Goal: Task Accomplishment & Management: Use online tool/utility

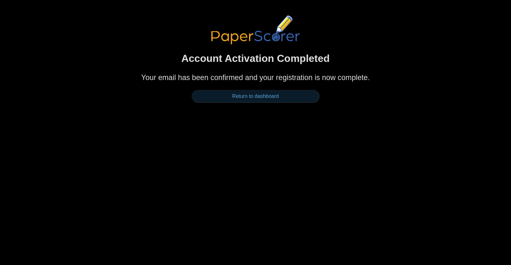
click at [284, 96] on link "Return to dashboard" at bounding box center [256, 96] width 128 height 13
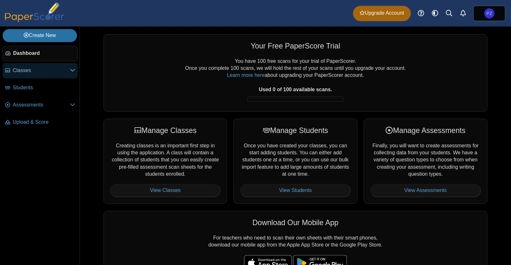
click at [72, 73] on icon at bounding box center [72, 70] width 5 height 5
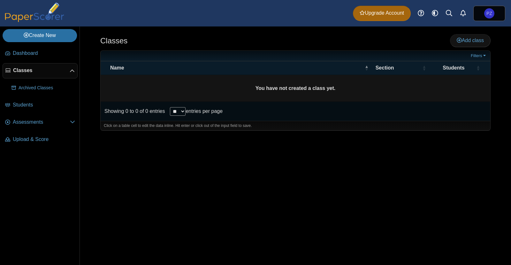
click at [73, 73] on icon at bounding box center [72, 71] width 5 height 5
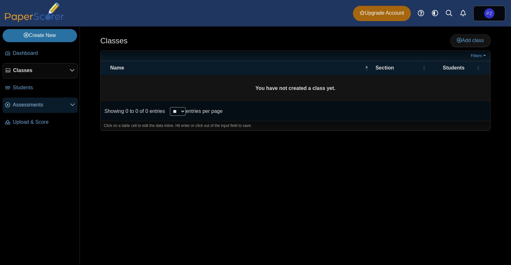
click at [69, 107] on span "Assessments" at bounding box center [41, 105] width 57 height 7
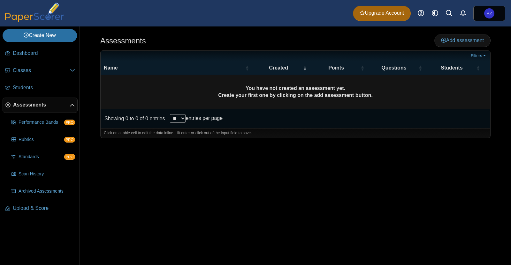
click at [74, 103] on icon at bounding box center [72, 105] width 5 height 5
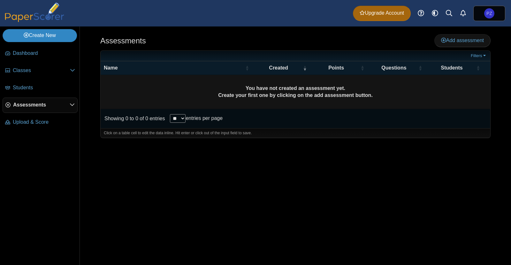
click at [55, 38] on link "Create New" at bounding box center [40, 35] width 74 height 13
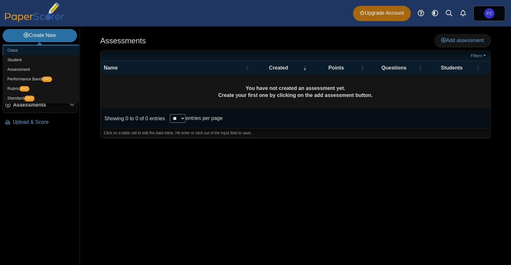
click at [18, 49] on link "Class" at bounding box center [41, 51] width 77 height 10
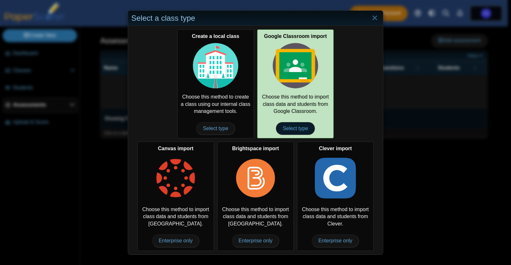
click at [296, 126] on span "Select type" at bounding box center [295, 128] width 39 height 13
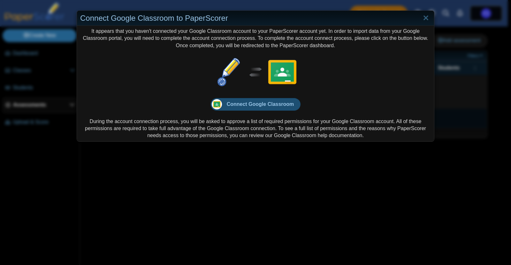
click at [257, 103] on span "Connect Google Classroom" at bounding box center [260, 104] width 67 height 5
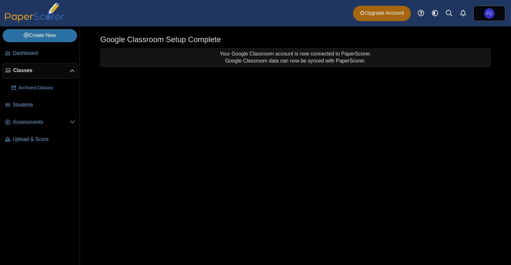
click at [28, 14] on img at bounding box center [35, 12] width 64 height 19
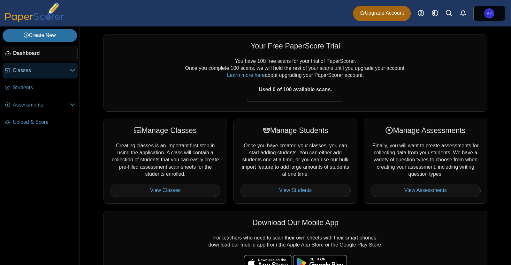
click at [72, 71] on icon at bounding box center [72, 70] width 5 height 5
click at [27, 72] on span "Classes" at bounding box center [41, 70] width 57 height 7
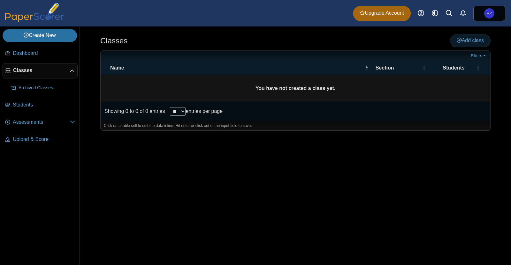
click at [465, 39] on span "Add class" at bounding box center [470, 40] width 27 height 5
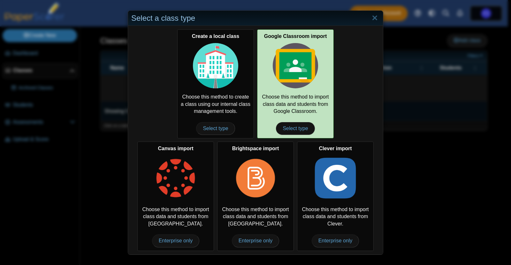
click at [282, 74] on img at bounding box center [295, 65] width 45 height 45
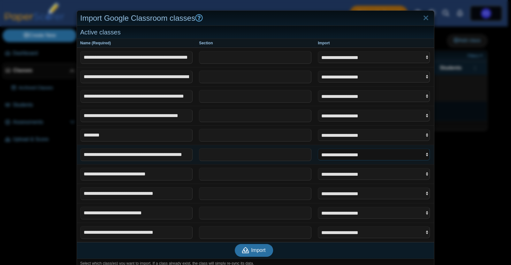
click at [404, 155] on select "**********" at bounding box center [374, 155] width 112 height 12
select select "**********"
click at [318, 149] on select "**********" at bounding box center [374, 155] width 112 height 12
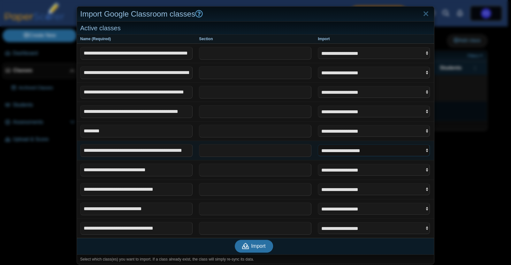
scroll to position [4, 0]
click at [332, 188] on select "**********" at bounding box center [374, 189] width 112 height 12
select select "**********"
click at [318, 183] on select "**********" at bounding box center [374, 189] width 112 height 12
click at [348, 226] on select "**********" at bounding box center [374, 228] width 112 height 12
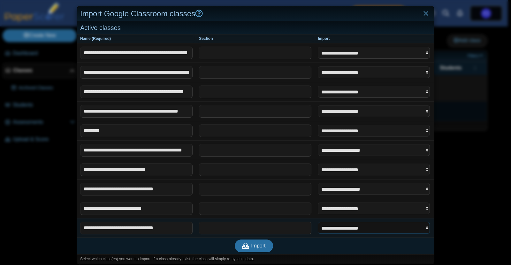
select select "**********"
click at [318, 222] on select "**********" at bounding box center [374, 228] width 112 height 12
click at [349, 208] on select "**********" at bounding box center [374, 209] width 112 height 12
select select "**********"
click at [318, 203] on select "**********" at bounding box center [374, 209] width 112 height 12
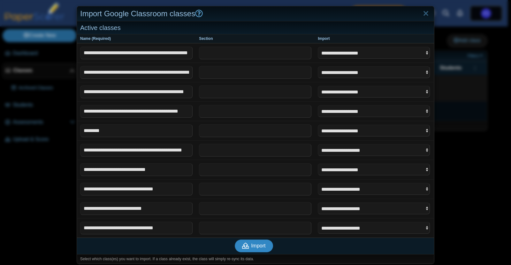
click at [261, 244] on span "Import" at bounding box center [258, 245] width 14 height 5
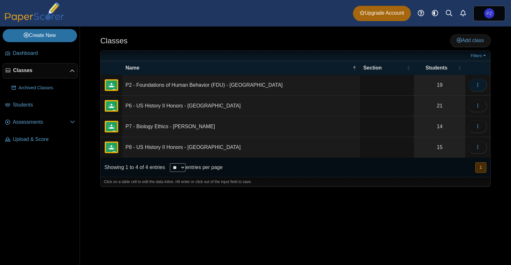
click at [481, 83] on button "button" at bounding box center [478, 85] width 19 height 13
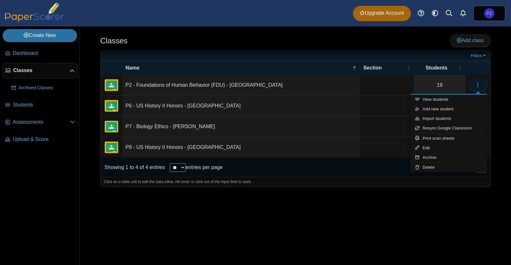
click at [481, 83] on button "button" at bounding box center [478, 85] width 19 height 13
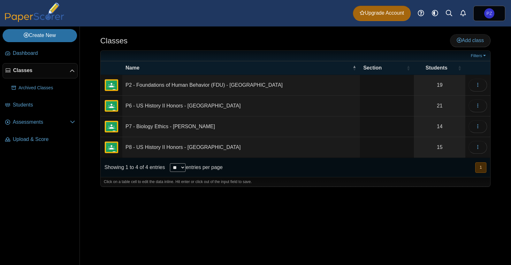
click at [178, 85] on td "P2 - Foundations of Human Behavior (FDU) - Zielonka" at bounding box center [241, 85] width 238 height 21
click at [302, 181] on div "Click on a table cell to edit the data inline. Hit enter or click out of the in…" at bounding box center [296, 182] width 390 height 10
click at [30, 71] on span "Classes" at bounding box center [41, 70] width 57 height 7
click at [149, 85] on td "P2 - Foundations of Human Behavior (FDU) - Zielonka" at bounding box center [241, 85] width 238 height 21
click at [114, 85] on img "External class connected through Google Classroom" at bounding box center [111, 85] width 15 height 15
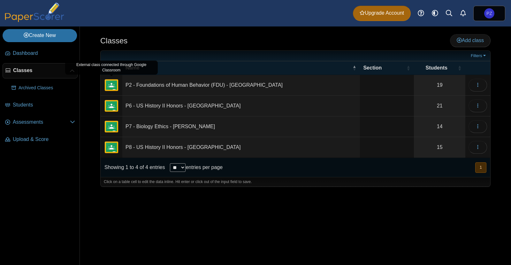
click at [114, 85] on img "External class connected through Google Classroom" at bounding box center [111, 85] width 15 height 15
click at [478, 84] on icon "button" at bounding box center [477, 84] width 5 height 5
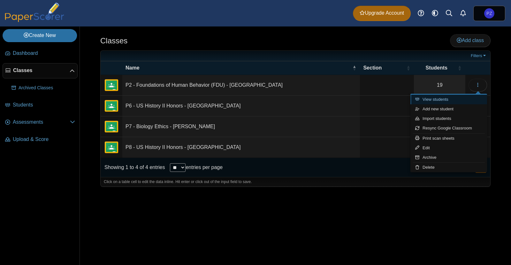
click at [455, 96] on link "View students" at bounding box center [448, 100] width 77 height 10
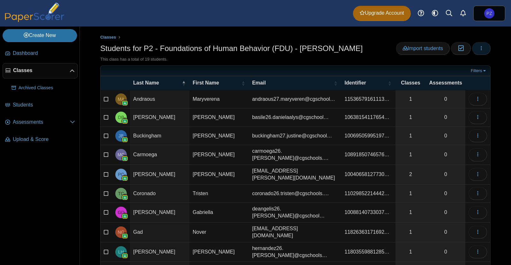
click at [481, 49] on button "button" at bounding box center [481, 48] width 19 height 13
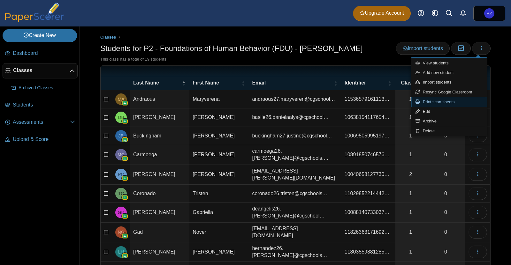
click at [458, 100] on link "Print scan sheets" at bounding box center [449, 102] width 77 height 10
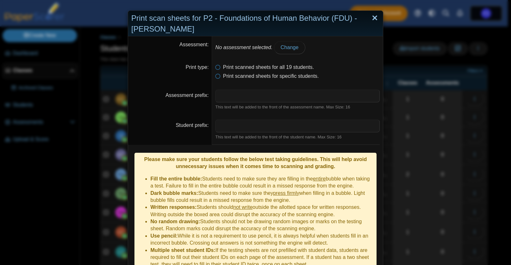
click at [374, 18] on link "Close" at bounding box center [375, 18] width 10 height 11
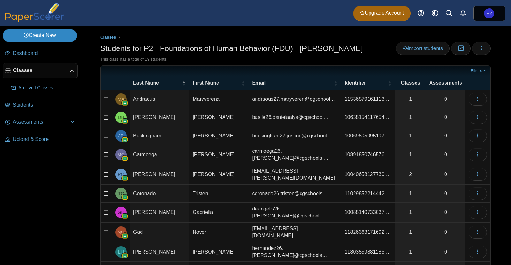
click at [38, 37] on link "Create New" at bounding box center [40, 35] width 74 height 13
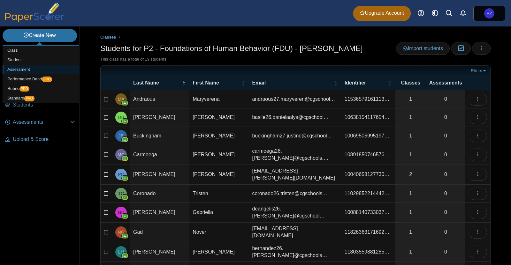
click at [27, 69] on link "Assessment" at bounding box center [41, 70] width 77 height 10
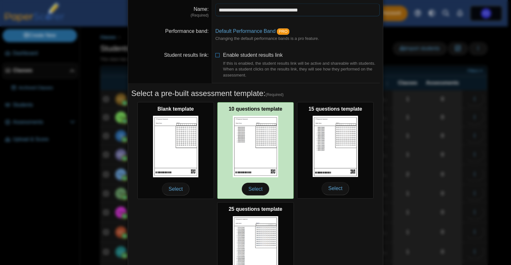
scroll to position [37, 0]
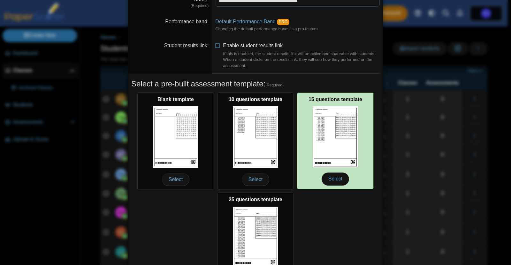
type input "**********"
click at [335, 173] on span "Select" at bounding box center [335, 179] width 27 height 13
click at [333, 181] on span "Select" at bounding box center [335, 179] width 27 height 13
click at [336, 179] on span "Select" at bounding box center [335, 179] width 27 height 13
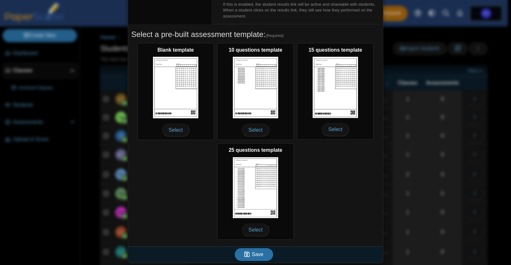
scroll to position [87, 0]
click at [263, 252] on button "Save" at bounding box center [254, 254] width 38 height 13
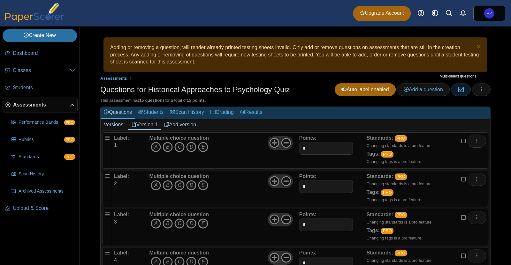
click at [462, 90] on button "Moderation 0" at bounding box center [460, 89] width 19 height 13
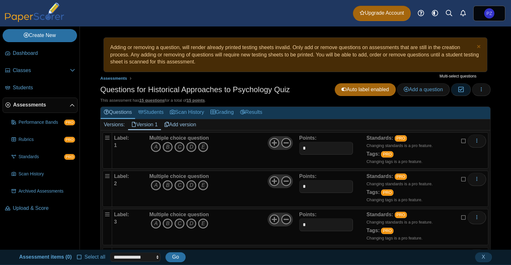
click at [462, 90] on button "Moderation 0" at bounding box center [460, 89] width 19 height 13
click at [461, 90] on button "Moderation 0" at bounding box center [460, 89] width 19 height 13
click at [150, 257] on select "**********" at bounding box center [135, 258] width 50 height 10
click at [488, 258] on button "X" at bounding box center [483, 258] width 17 height 10
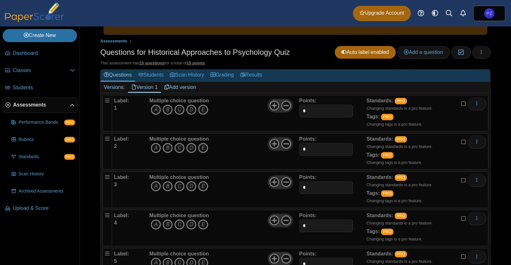
scroll to position [38, 0]
click at [152, 76] on link "Students" at bounding box center [151, 75] width 32 height 12
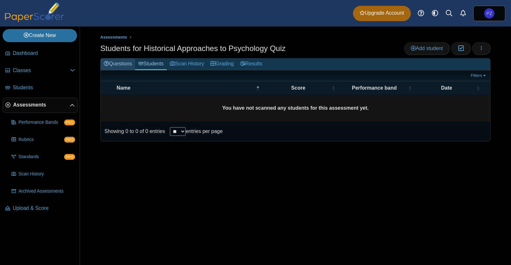
click at [116, 66] on link "Questions" at bounding box center [118, 64] width 34 height 12
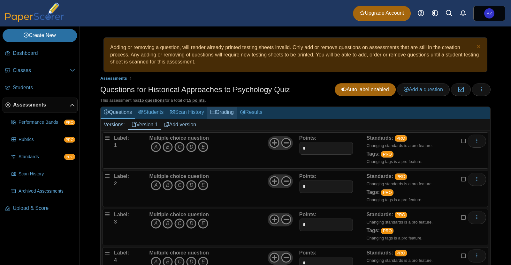
click at [223, 114] on link "Grading" at bounding box center [222, 113] width 30 height 12
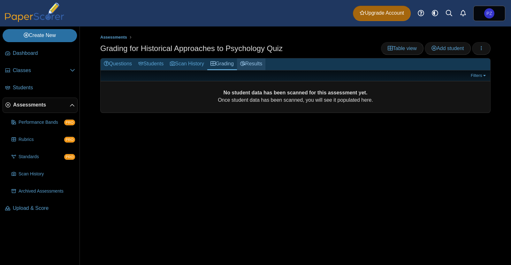
click at [256, 65] on link "Results" at bounding box center [251, 64] width 28 height 12
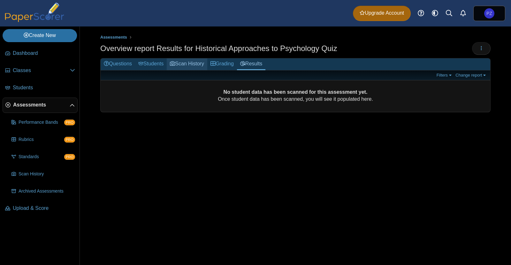
click at [200, 67] on link "Scan History" at bounding box center [187, 64] width 41 height 12
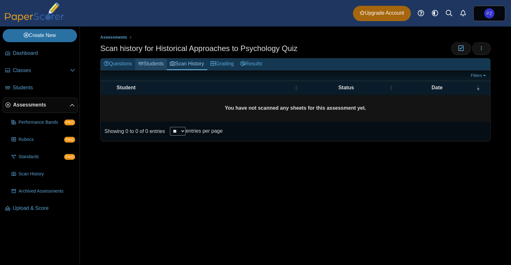
click at [152, 63] on link "Students" at bounding box center [151, 64] width 32 height 12
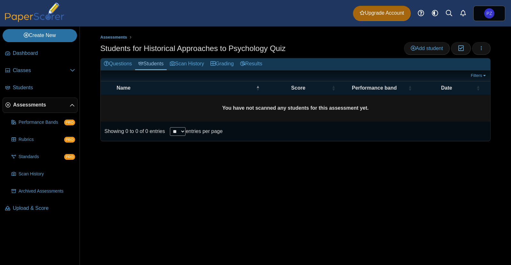
click at [132, 65] on link "Questions" at bounding box center [118, 64] width 34 height 12
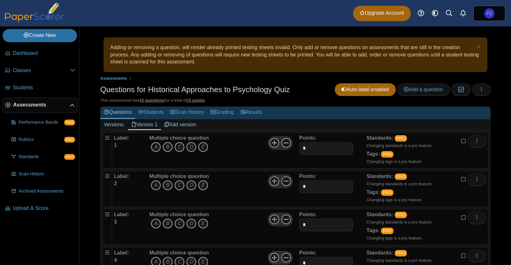
click at [185, 137] on b "Multiple choice question" at bounding box center [179, 137] width 60 height 5
click at [122, 139] on b "Label:" at bounding box center [121, 137] width 15 height 5
click at [119, 146] on div "Label: 1" at bounding box center [131, 151] width 34 height 32
click at [115, 140] on div "Label: 1" at bounding box center [131, 151] width 34 height 32
click at [119, 141] on div "Label: 1" at bounding box center [131, 151] width 34 height 32
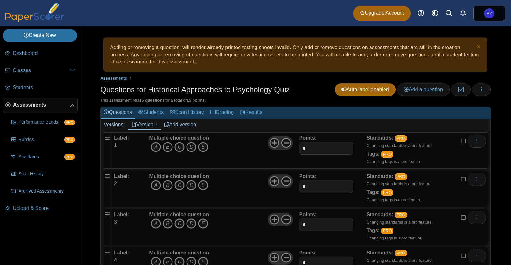
click at [115, 143] on b "1" at bounding box center [115, 145] width 3 height 5
click at [126, 138] on b "Label:" at bounding box center [121, 137] width 15 height 5
click at [165, 148] on icon "B" at bounding box center [168, 147] width 10 height 10
click at [166, 145] on icon "B" at bounding box center [168, 147] width 10 height 10
click at [272, 144] on icon at bounding box center [274, 143] width 10 height 10
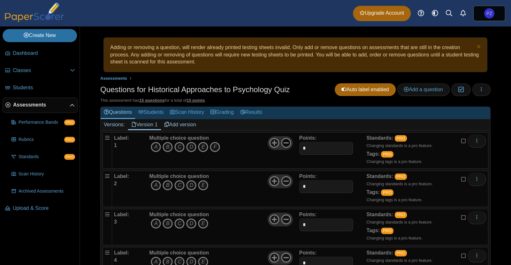
click at [287, 141] on icon at bounding box center [286, 143] width 10 height 10
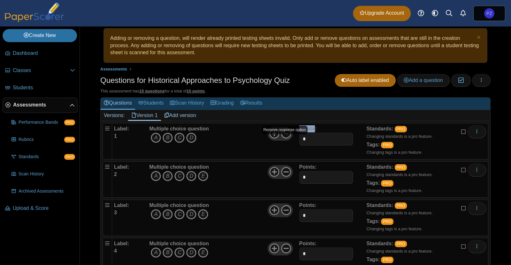
scroll to position [10, 0]
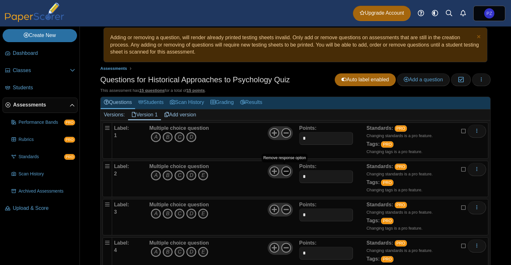
click at [287, 174] on use at bounding box center [286, 172] width 10 height 10
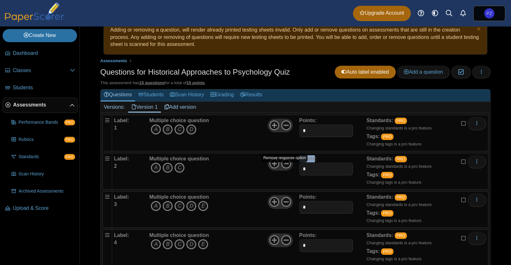
scroll to position [20, 0]
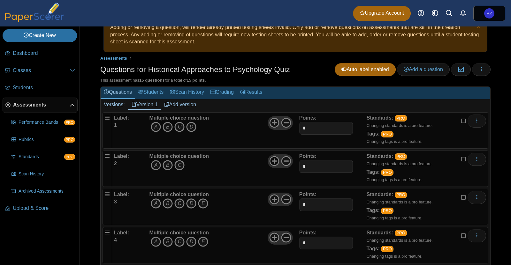
click at [274, 163] on icon at bounding box center [274, 161] width 10 height 10
click at [284, 195] on icon at bounding box center [286, 200] width 10 height 10
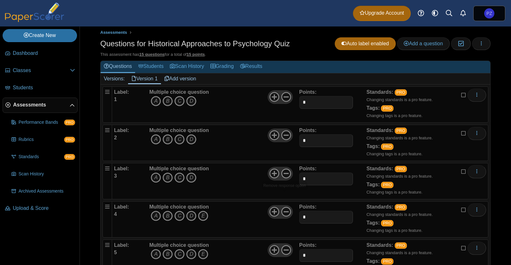
scroll to position [47, 0]
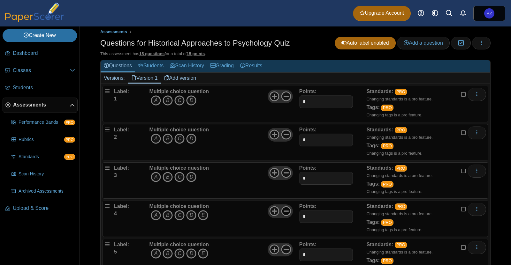
click at [286, 212] on icon at bounding box center [286, 211] width 10 height 10
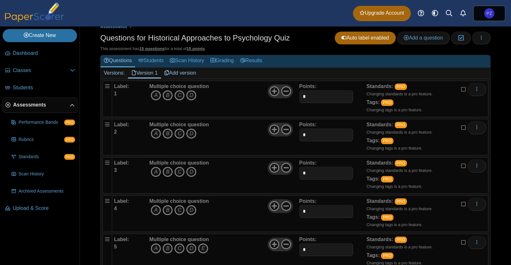
scroll to position [108, 0]
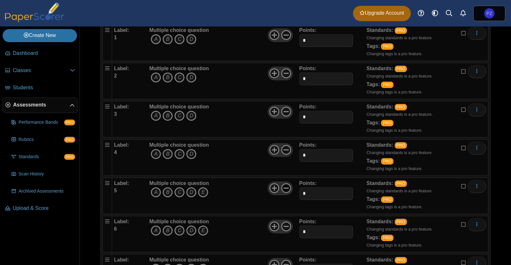
click at [285, 188] on icon at bounding box center [286, 188] width 10 height 10
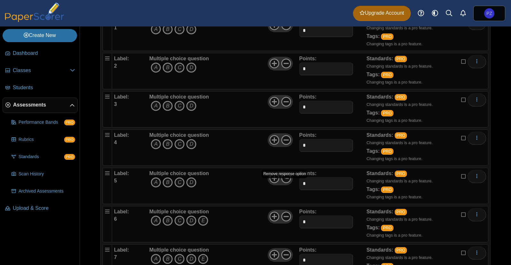
scroll to position [134, 0]
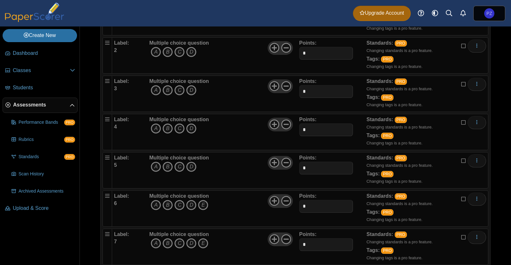
click at [290, 200] on div at bounding box center [280, 201] width 25 height 13
click at [287, 200] on icon at bounding box center [286, 201] width 10 height 10
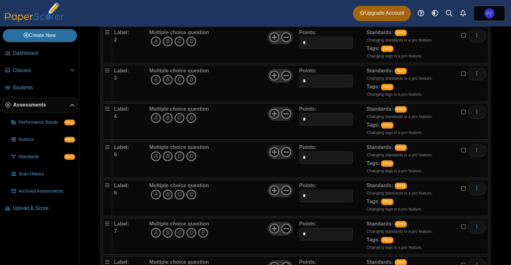
click at [287, 227] on icon at bounding box center [286, 229] width 10 height 10
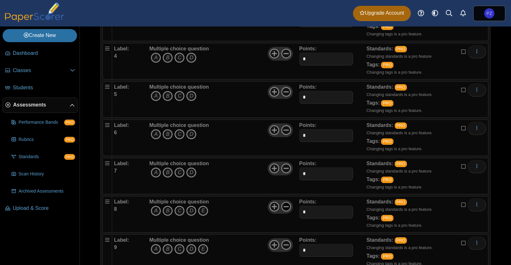
click at [288, 204] on icon at bounding box center [286, 207] width 10 height 10
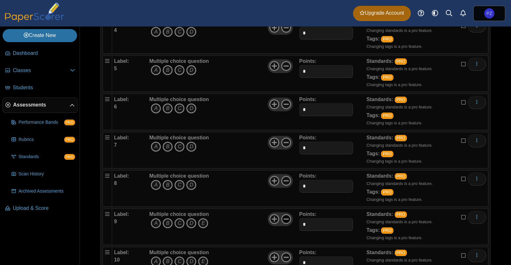
click at [289, 217] on use at bounding box center [286, 220] width 10 height 10
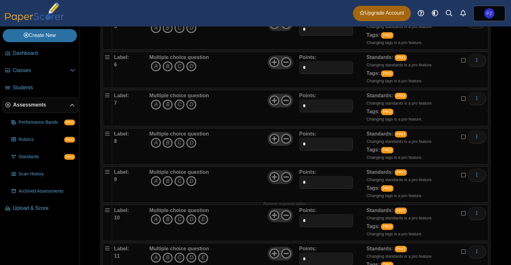
scroll to position [299, 0]
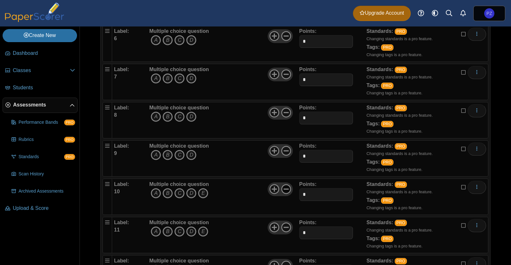
click at [285, 188] on icon at bounding box center [286, 189] width 10 height 10
click at [287, 228] on use at bounding box center [286, 228] width 10 height 10
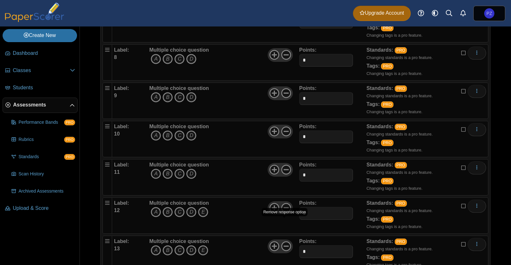
scroll to position [380, 0]
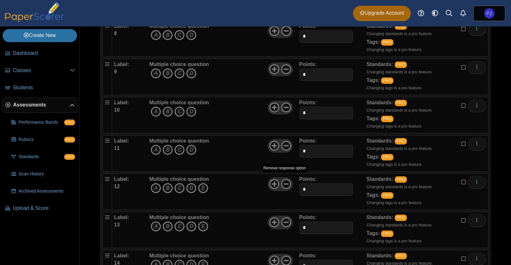
click at [285, 179] on icon at bounding box center [286, 184] width 10 height 10
click at [284, 220] on icon at bounding box center [286, 223] width 10 height 10
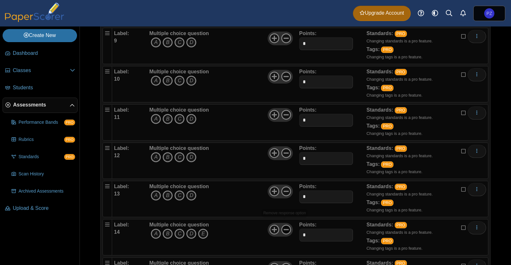
click at [287, 225] on use at bounding box center [286, 230] width 10 height 10
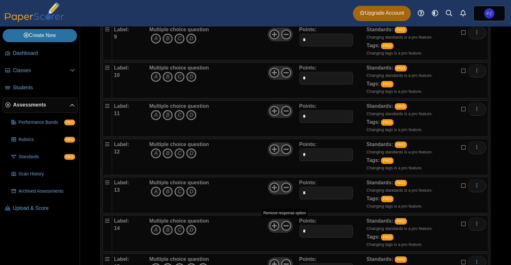
scroll to position [450, 0]
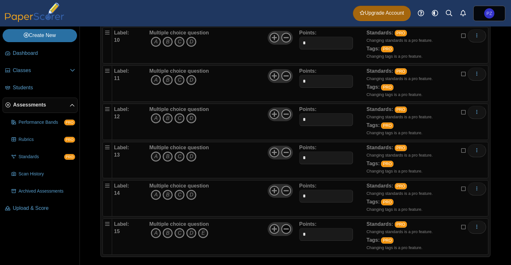
click at [287, 226] on icon at bounding box center [286, 229] width 10 height 10
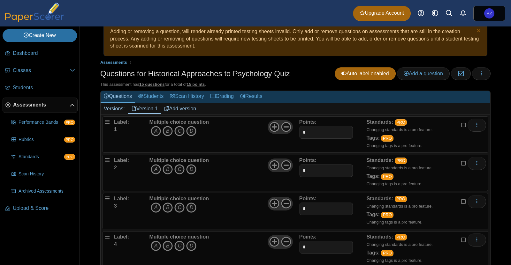
scroll to position [6, 0]
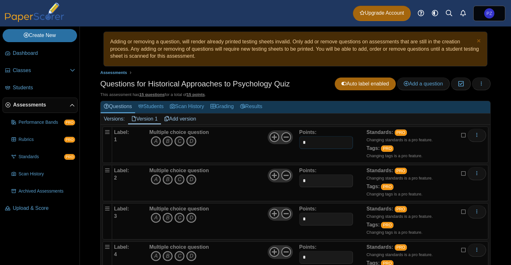
click at [313, 144] on input "*" at bounding box center [326, 142] width 54 height 13
type input "*"
click at [333, 129] on div "Points: *" at bounding box center [332, 145] width 67 height 32
click at [313, 175] on input "*" at bounding box center [326, 181] width 54 height 13
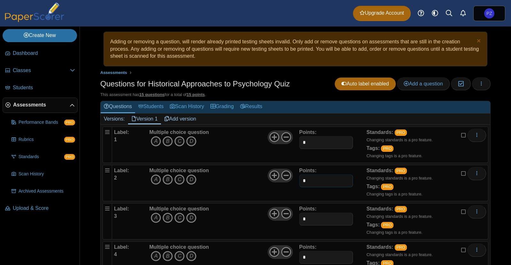
type input "*"
click at [261, 171] on div "Multiple choice question A B C D" at bounding box center [223, 183] width 151 height 32
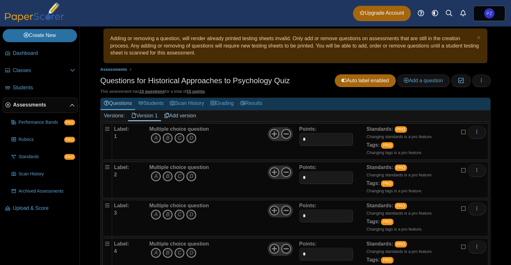
scroll to position [43, 0]
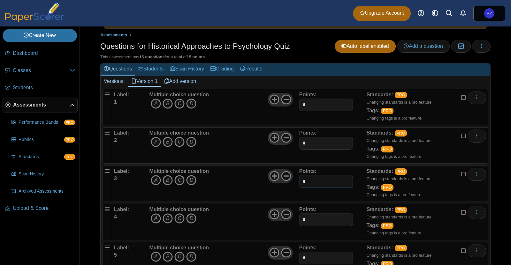
click at [324, 185] on input "*" at bounding box center [326, 181] width 54 height 13
type input "*"
click at [257, 185] on div "Multiple choice question A B C D" at bounding box center [223, 184] width 151 height 32
click at [305, 218] on input "*" at bounding box center [326, 220] width 54 height 13
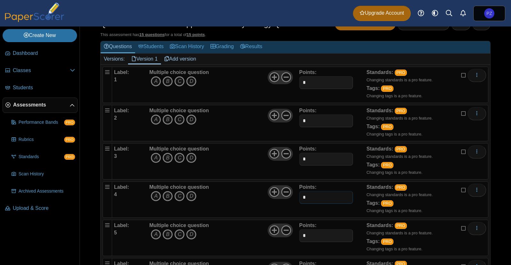
scroll to position [91, 0]
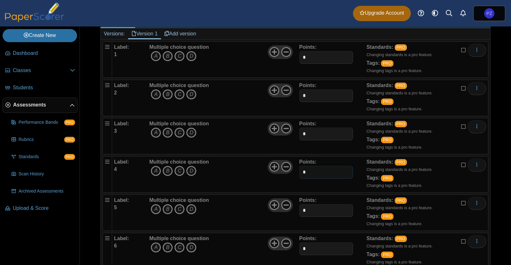
type input "*"
click at [317, 207] on input "*" at bounding box center [326, 210] width 54 height 13
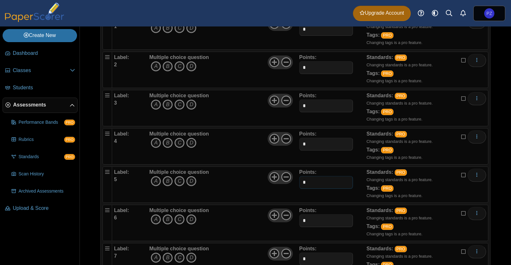
scroll to position [119, 0]
type input "*"
click at [327, 220] on input "*" at bounding box center [326, 221] width 54 height 13
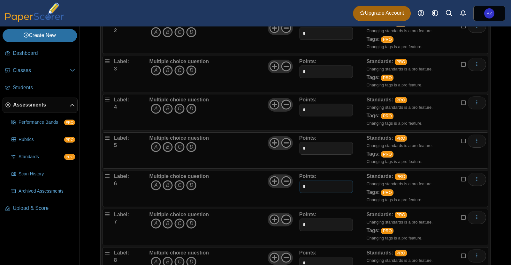
scroll to position [157, 0]
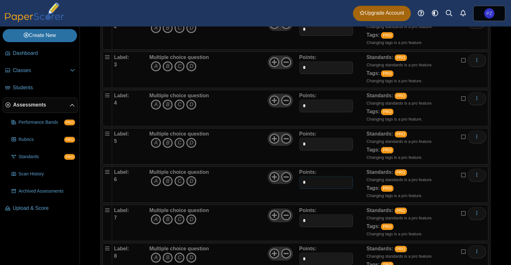
type input "*"
click at [315, 222] on input "*" at bounding box center [326, 221] width 54 height 13
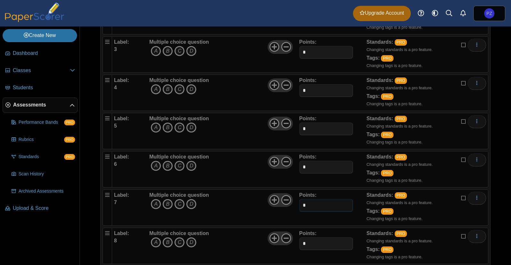
scroll to position [188, 0]
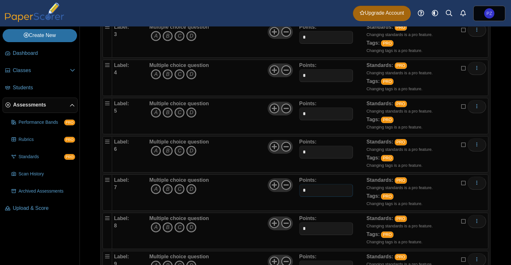
type input "*"
click at [321, 224] on input "*" at bounding box center [326, 229] width 54 height 13
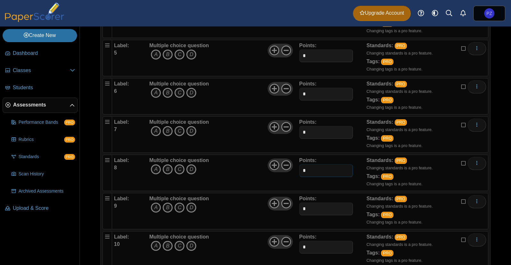
scroll to position [262, 0]
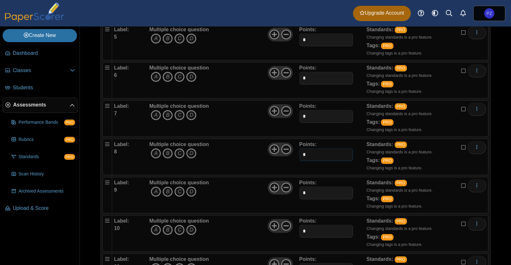
type input "*"
click at [317, 195] on input "*" at bounding box center [326, 193] width 54 height 13
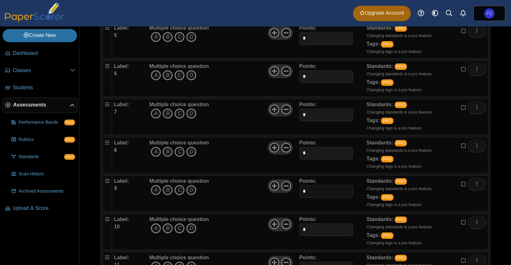
scroll to position [272, 0]
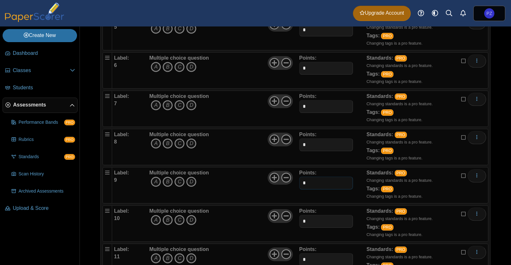
type input "*"
click at [318, 220] on input "*" at bounding box center [326, 221] width 54 height 13
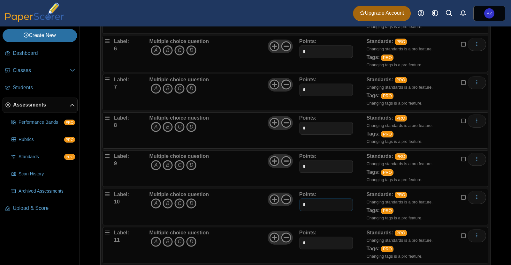
scroll to position [301, 0]
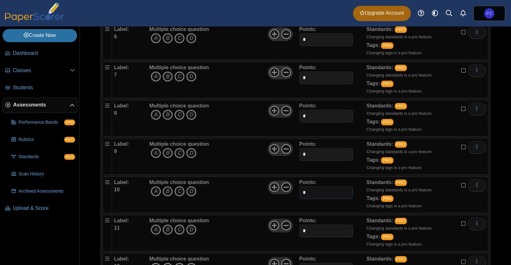
type input "*"
click at [314, 226] on input "*" at bounding box center [326, 231] width 54 height 13
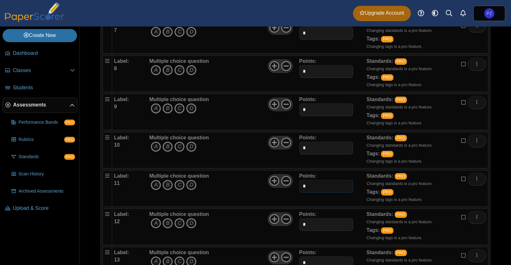
scroll to position [361, 0]
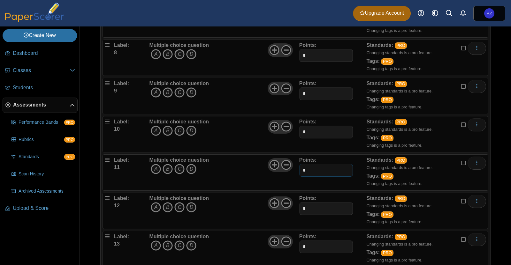
type input "*"
click at [317, 207] on input "*" at bounding box center [326, 209] width 54 height 13
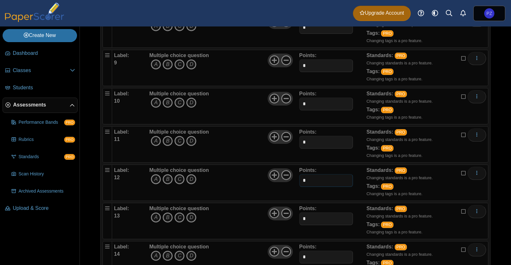
scroll to position [396, 0]
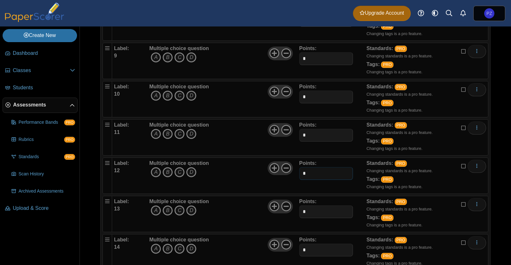
type input "*"
click at [315, 206] on input "*" at bounding box center [326, 212] width 54 height 13
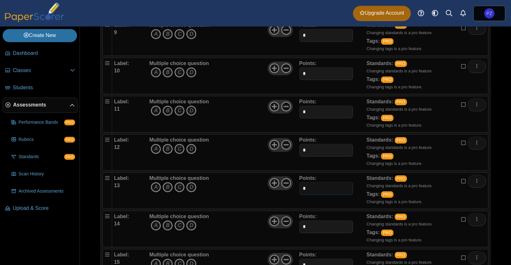
scroll to position [446, 0]
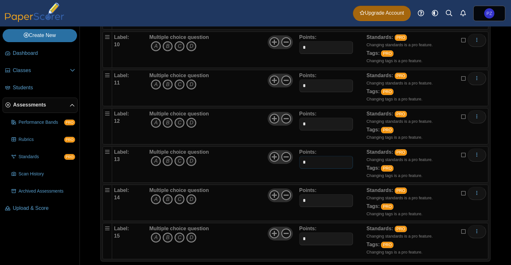
type input "*"
click at [316, 201] on input "*" at bounding box center [326, 201] width 54 height 13
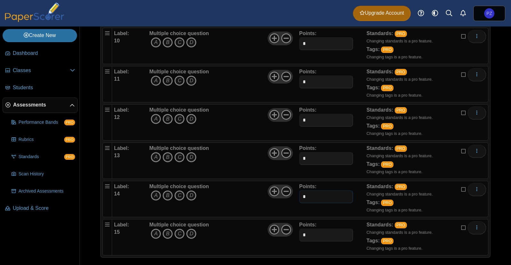
scroll to position [450, 0]
type input "*"
click at [322, 229] on input "*" at bounding box center [326, 234] width 54 height 13
type input "*"
click at [324, 212] on div "Label: 14 Multiple choice question A B C D *" at bounding box center [300, 198] width 376 height 36
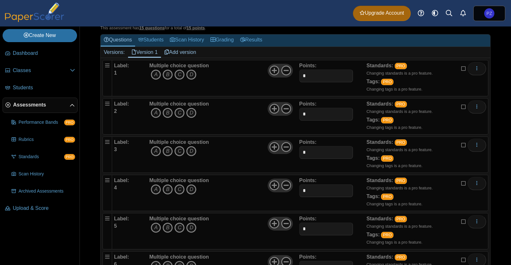
scroll to position [0, 0]
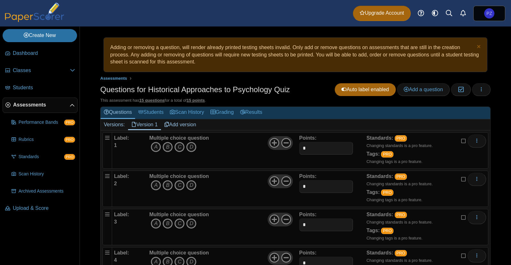
click at [344, 133] on div "Label: 1 Multiple choice question A B C D *" at bounding box center [300, 151] width 376 height 36
click at [474, 140] on icon "More options" at bounding box center [476, 140] width 5 height 5
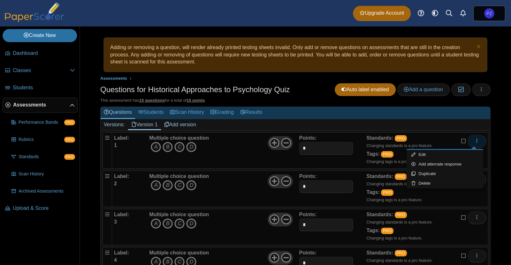
click at [474, 140] on icon "More options" at bounding box center [476, 140] width 5 height 5
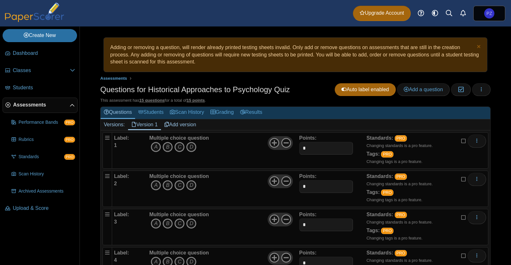
click at [461, 139] on icon at bounding box center [463, 140] width 5 height 4
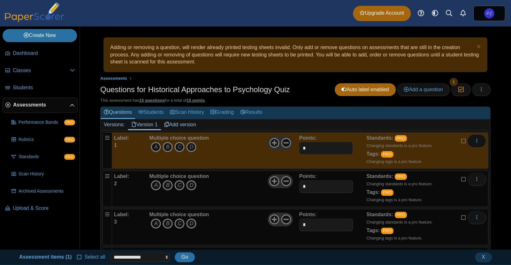
click at [461, 140] on icon at bounding box center [463, 140] width 5 height 4
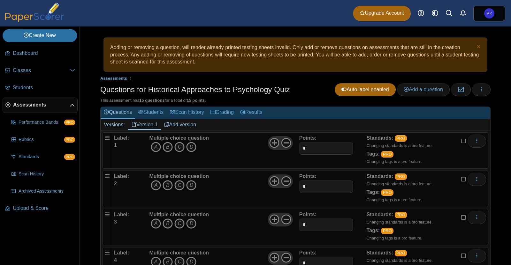
click at [225, 90] on h1 "Questions for Historical Approaches to Psychology Quiz" at bounding box center [195, 89] width 190 height 11
click at [264, 88] on h1 "Questions for Historical Approaches to Psychology Quiz" at bounding box center [195, 89] width 190 height 11
click at [186, 124] on link "Add version" at bounding box center [180, 124] width 39 height 11
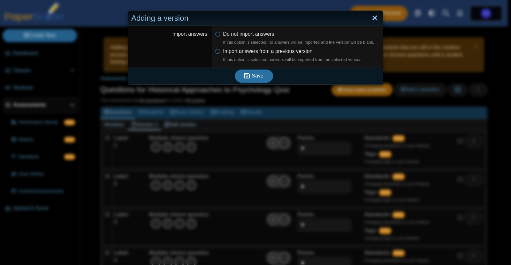
click at [371, 16] on link "Close" at bounding box center [375, 18] width 10 height 11
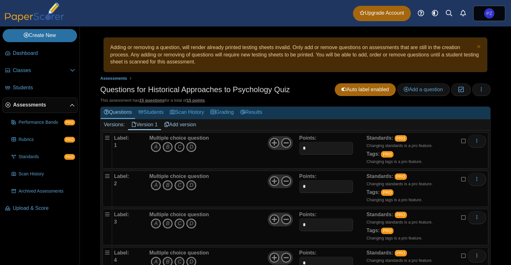
click at [181, 149] on icon "C" at bounding box center [179, 147] width 10 height 10
click at [169, 184] on icon "B" at bounding box center [168, 185] width 10 height 10
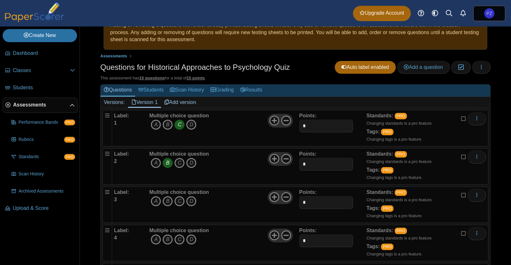
scroll to position [24, 0]
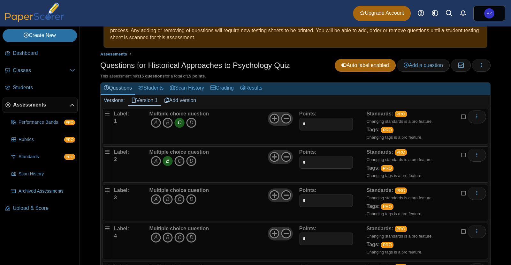
click at [192, 196] on icon "D" at bounding box center [191, 200] width 10 height 10
click at [195, 237] on icon "D" at bounding box center [191, 238] width 10 height 10
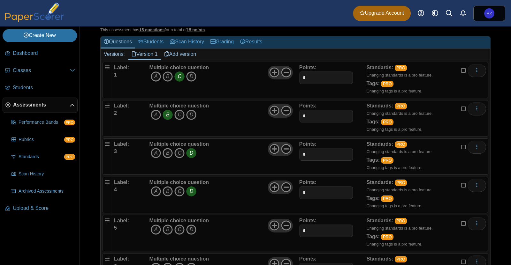
scroll to position [73, 0]
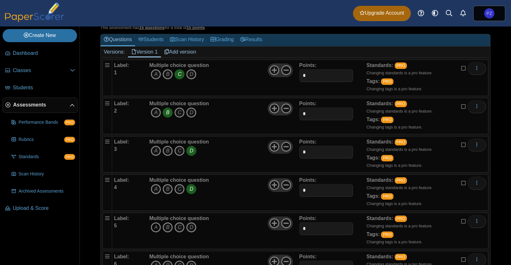
click at [157, 228] on icon "A" at bounding box center [156, 228] width 10 height 10
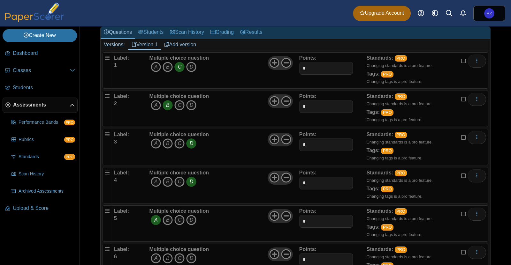
click at [170, 256] on icon "B" at bounding box center [168, 259] width 10 height 10
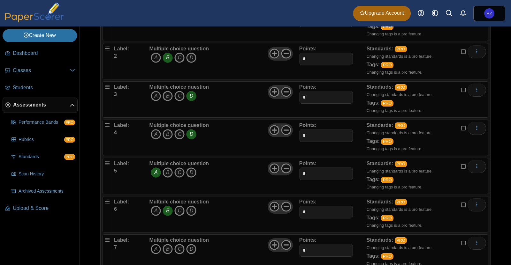
click at [158, 249] on icon "A" at bounding box center [156, 249] width 10 height 10
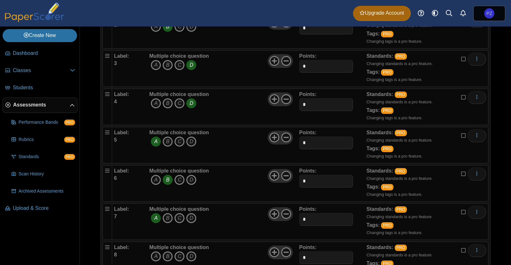
scroll to position [159, 0]
click at [183, 254] on icon "C" at bounding box center [179, 256] width 10 height 10
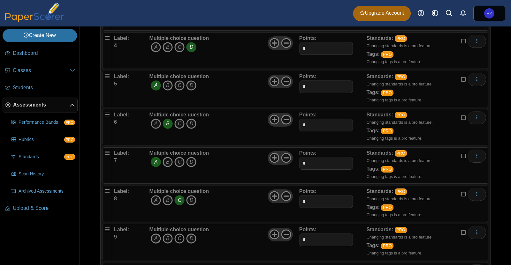
click at [178, 239] on icon "C" at bounding box center [179, 239] width 10 height 10
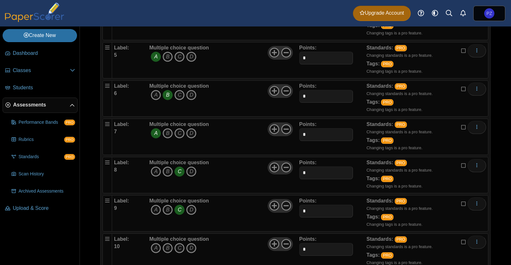
scroll to position [255, 0]
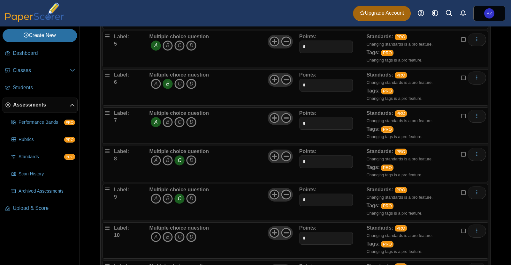
click at [158, 234] on icon "A" at bounding box center [156, 237] width 10 height 10
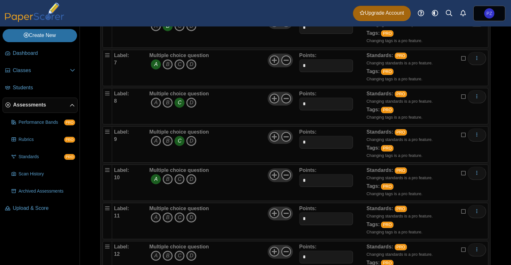
scroll to position [316, 0]
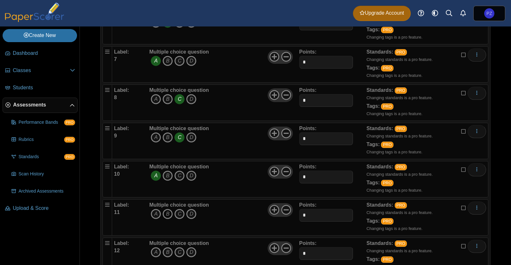
click at [168, 213] on icon "B" at bounding box center [168, 214] width 10 height 10
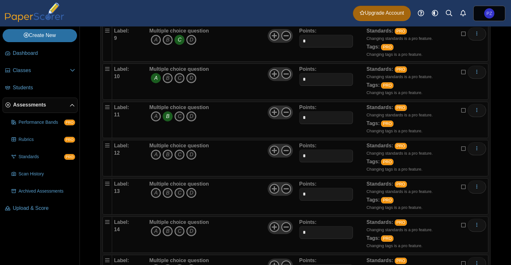
scroll to position [428, 0]
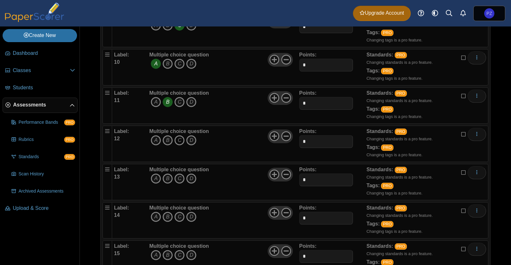
click at [182, 138] on icon "C" at bounding box center [179, 140] width 10 height 10
click at [154, 178] on icon "A" at bounding box center [156, 179] width 10 height 10
click at [192, 212] on icon "D" at bounding box center [191, 217] width 10 height 10
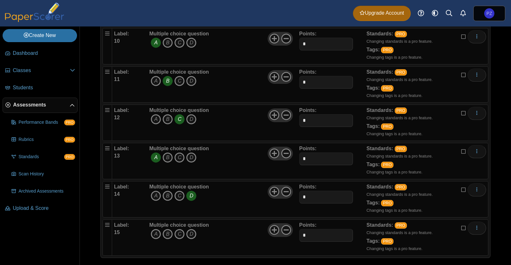
scroll to position [450, 0]
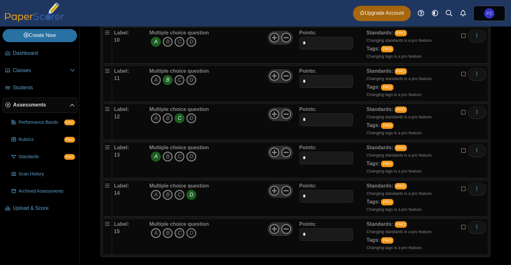
click at [192, 231] on icon "D" at bounding box center [191, 233] width 10 height 10
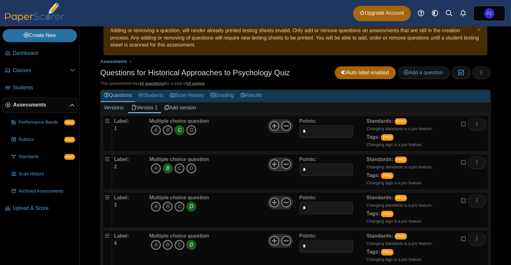
scroll to position [0, 0]
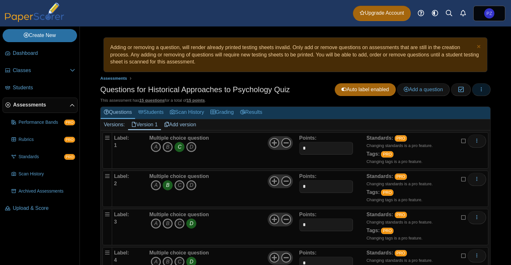
click at [479, 90] on icon "button" at bounding box center [481, 89] width 5 height 5
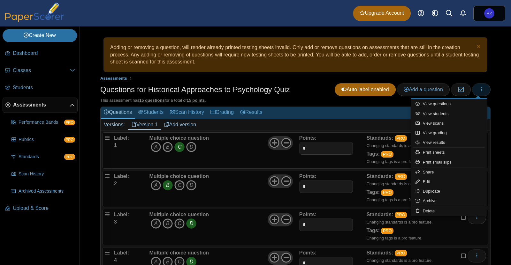
click at [479, 90] on icon "button" at bounding box center [481, 89] width 5 height 5
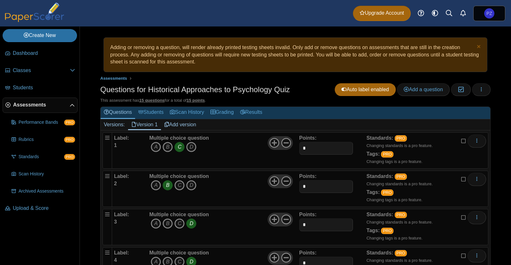
click at [494, 86] on div "Adding or removing a question, will render already printed testing sheets inval…" at bounding box center [295, 146] width 431 height 239
click at [476, 46] on link "Dismiss notice" at bounding box center [477, 47] width 5 height 7
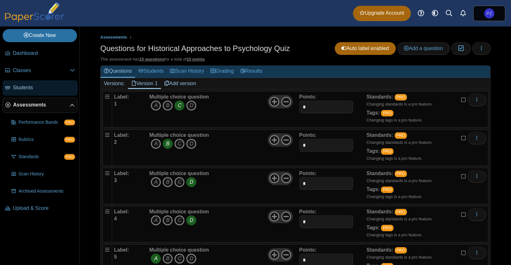
click at [24, 88] on span "Students" at bounding box center [44, 87] width 62 height 7
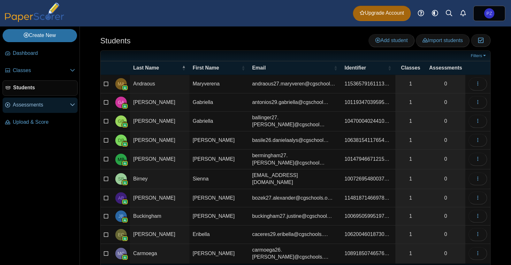
click at [40, 107] on span "Assessments" at bounding box center [41, 105] width 57 height 7
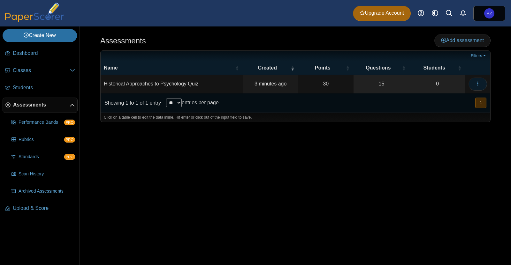
click at [481, 83] on button "button" at bounding box center [478, 84] width 19 height 13
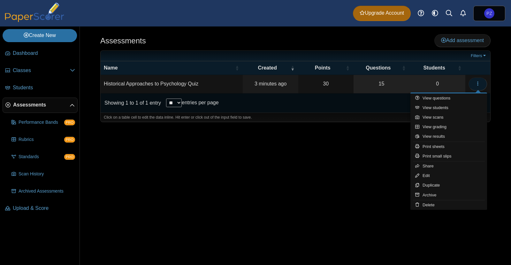
click at [481, 83] on button "button" at bounding box center [478, 84] width 19 height 13
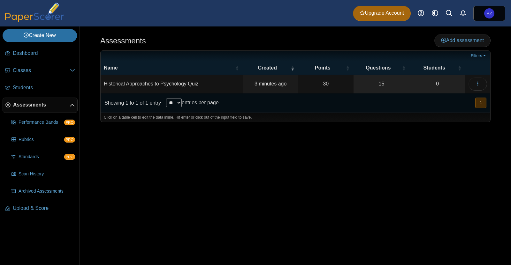
click at [196, 81] on td "Historical Approaches to Psychology Quiz" at bounding box center [172, 84] width 142 height 18
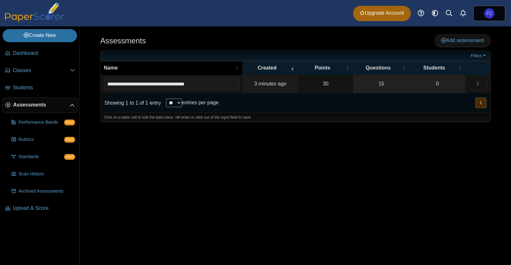
click at [141, 70] on div "Name" at bounding box center [168, 68] width 129 height 7
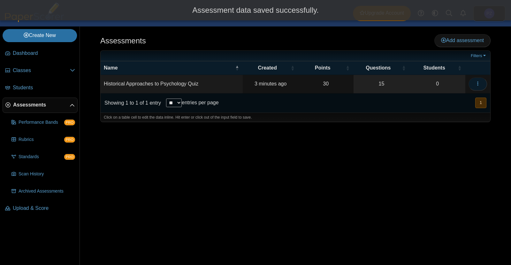
click at [481, 84] on button "button" at bounding box center [478, 84] width 19 height 13
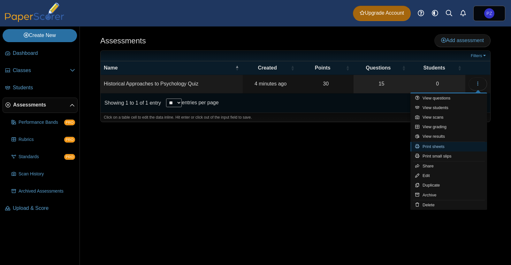
click at [442, 148] on link "Print sheets" at bounding box center [448, 147] width 77 height 10
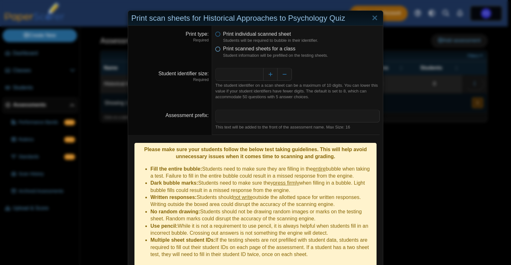
click at [218, 50] on icon at bounding box center [217, 47] width 5 height 4
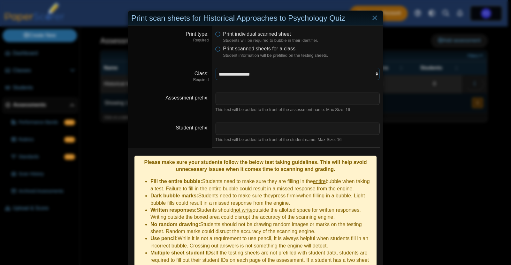
click at [302, 74] on select "**********" at bounding box center [297, 74] width 165 height 12
select select "**********"
click at [215, 68] on select "**********" at bounding box center [297, 74] width 165 height 12
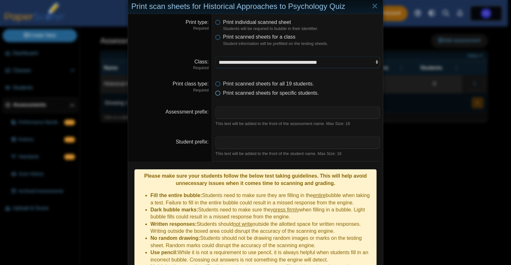
scroll to position [57, 0]
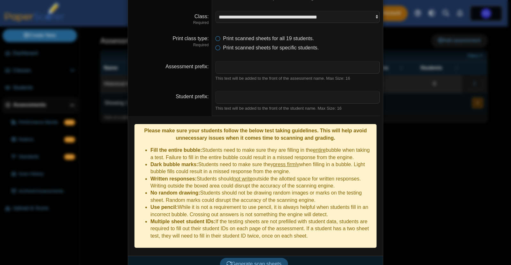
click at [263, 262] on span "Generate scan sheets" at bounding box center [253, 264] width 55 height 5
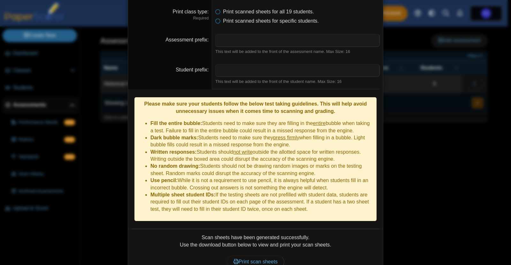
scroll to position [108, 0]
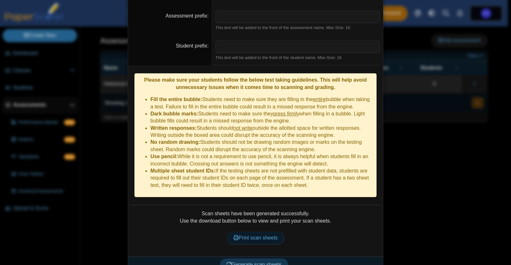
click at [268, 235] on span "Print scan sheets" at bounding box center [255, 237] width 44 height 5
click at [413, 142] on div "**********" at bounding box center [255, 132] width 511 height 265
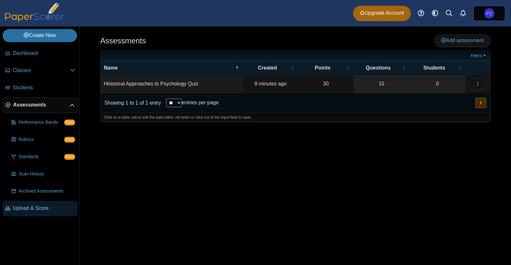
click at [39, 206] on span "Upload & Score" at bounding box center [44, 208] width 62 height 7
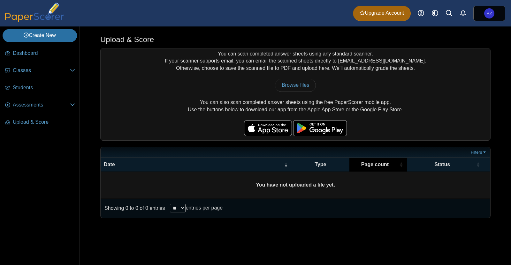
click at [406, 159] on th "Page count" at bounding box center [378, 165] width 58 height 14
